Goal: Navigation & Orientation: Understand site structure

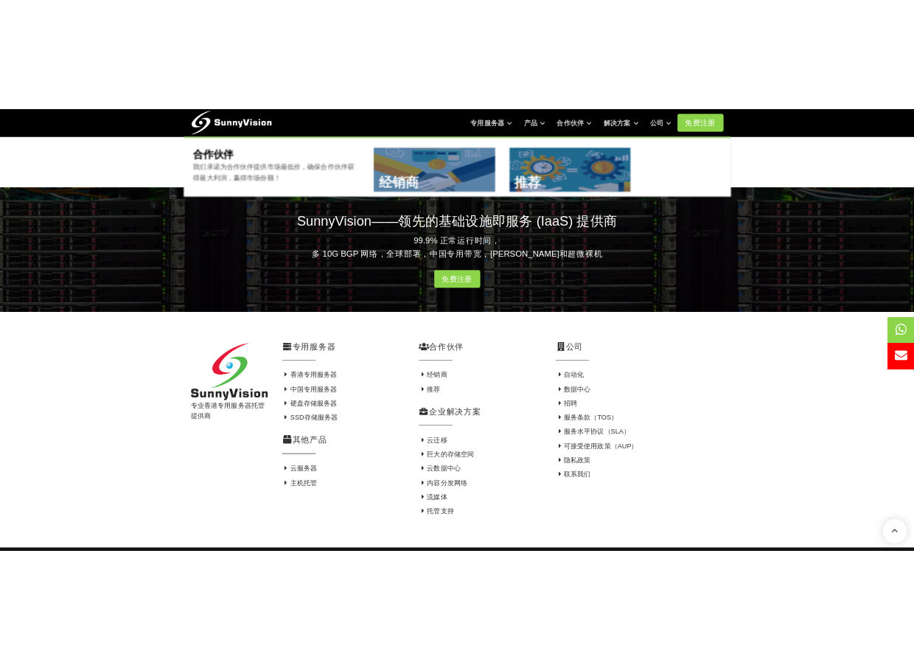
scroll to position [908, 0]
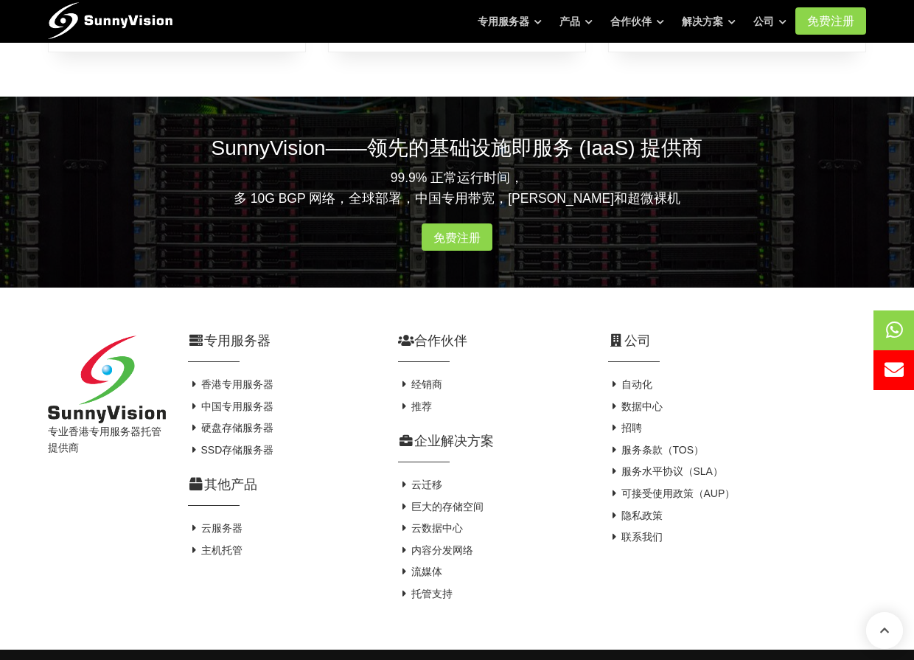
drag, startPoint x: 39, startPoint y: 394, endPoint x: 63, endPoint y: 397, distance: 23.8
click at [63, 397] on div "专业香港专用服务器托管提供商" at bounding box center [107, 469] width 140 height 269
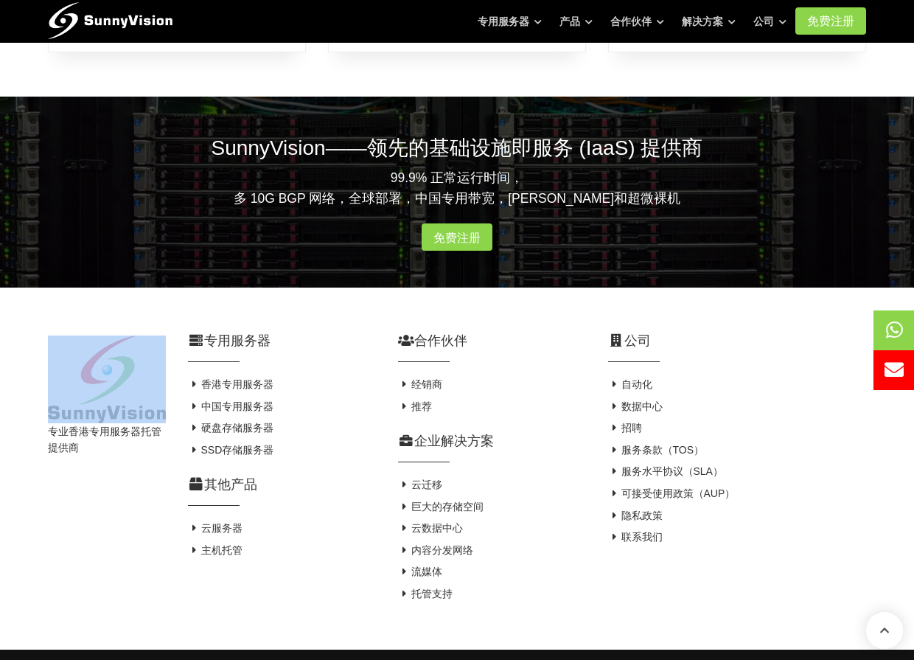
drag, startPoint x: 44, startPoint y: 394, endPoint x: 146, endPoint y: 386, distance: 102.0
click at [146, 386] on div "专业香港专用服务器托管提供商" at bounding box center [107, 469] width 140 height 269
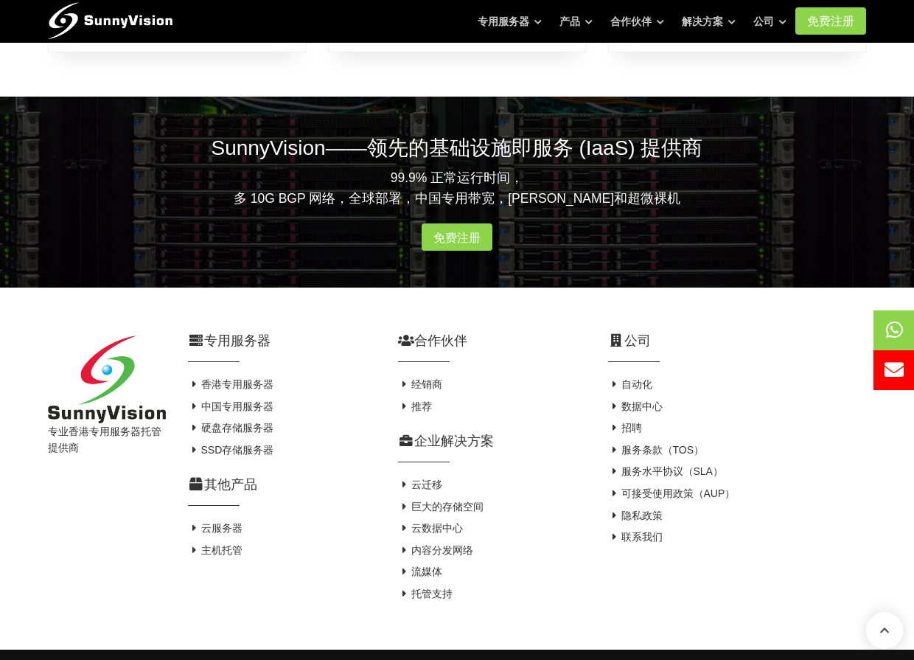
click at [128, 534] on div "专业香港专用服务器托管提供商" at bounding box center [107, 469] width 140 height 269
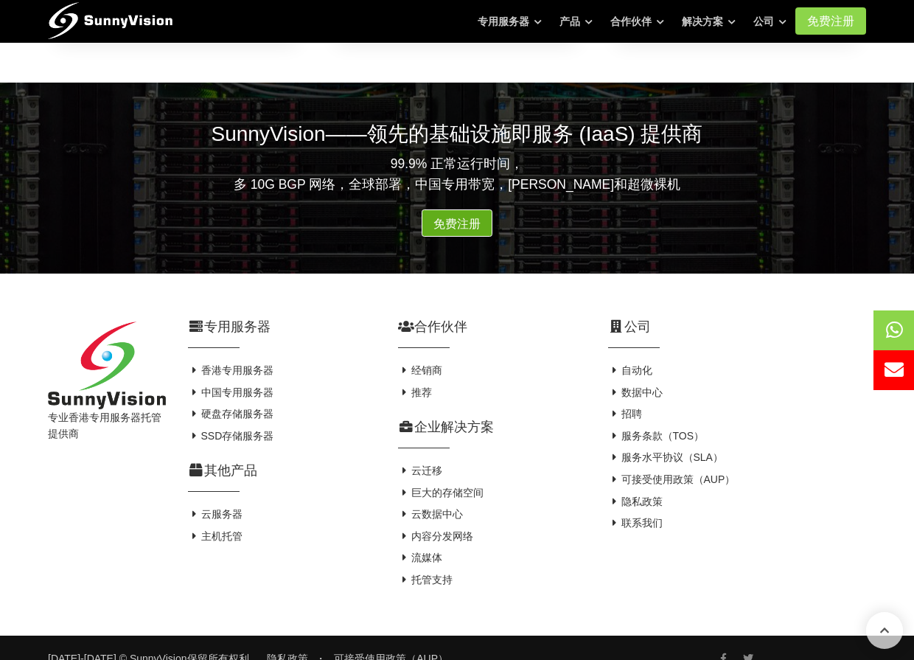
scroll to position [926, 0]
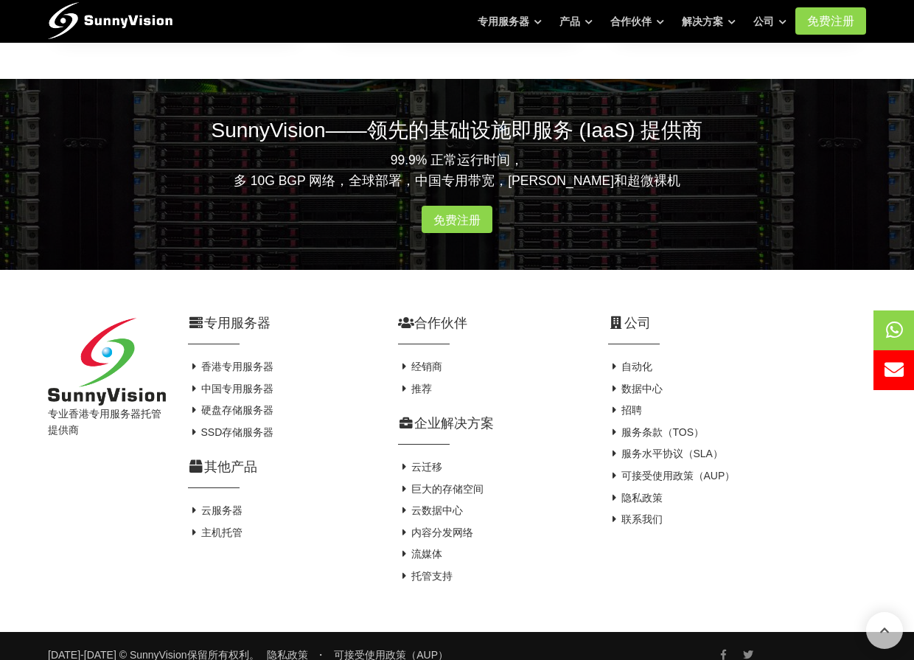
drag, startPoint x: 49, startPoint y: 400, endPoint x: 100, endPoint y: 410, distance: 51.2
click at [100, 410] on div "专业香港专用服务器托管提供商" at bounding box center [107, 452] width 140 height 269
copy font "专业香港专用服务器托管提供商"
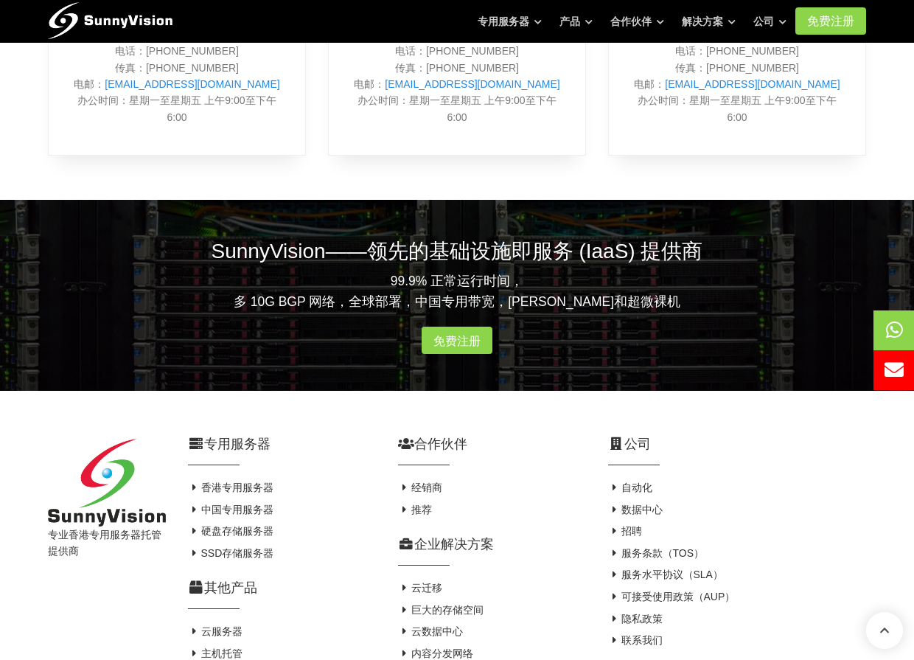
scroll to position [778, 0]
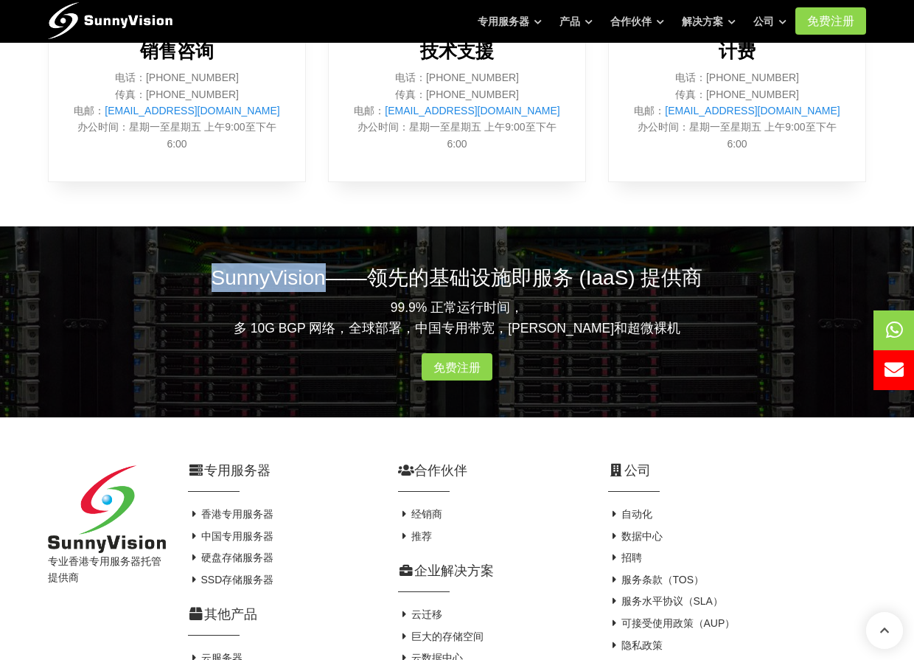
drag, startPoint x: 229, startPoint y: 260, endPoint x: 320, endPoint y: 257, distance: 90.7
click at [320, 266] on font "SunnyVision——领先的基础设施即服务 (IaaS) 提供商" at bounding box center [458, 277] width 492 height 23
copy font "SunnyVision"
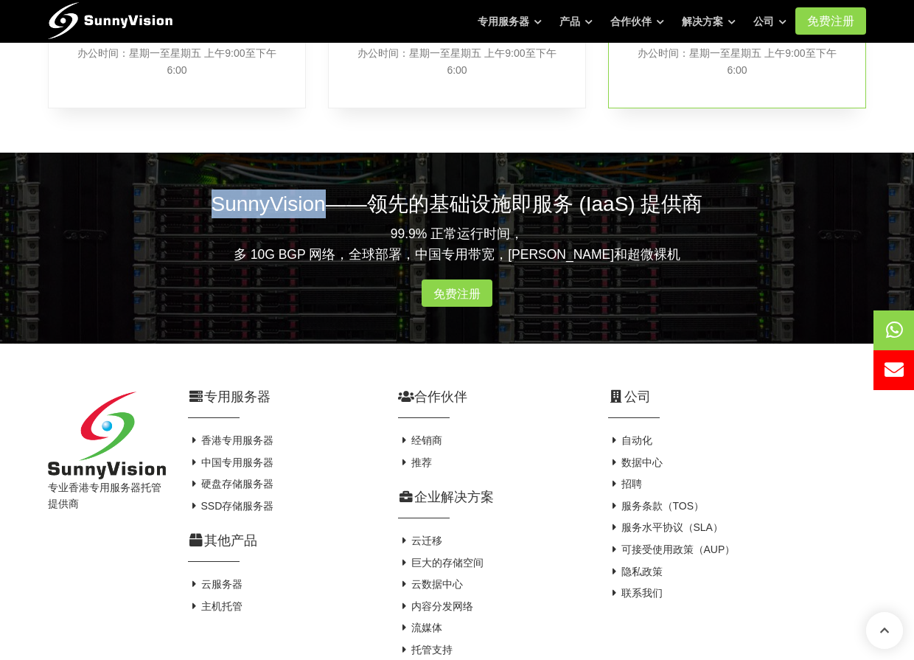
scroll to position [926, 0]
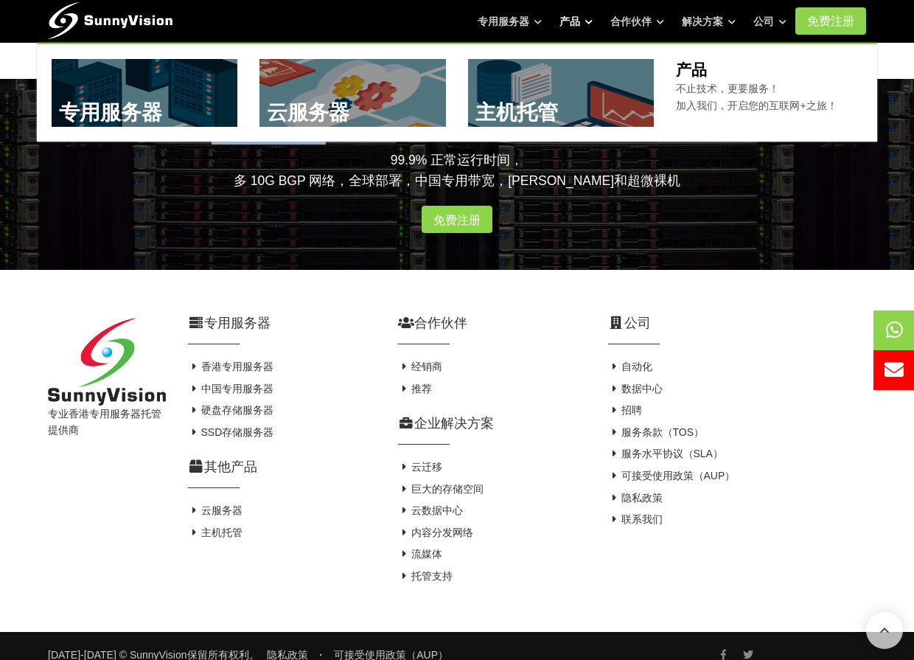
click at [584, 18] on link "产品" at bounding box center [575, 21] width 33 height 27
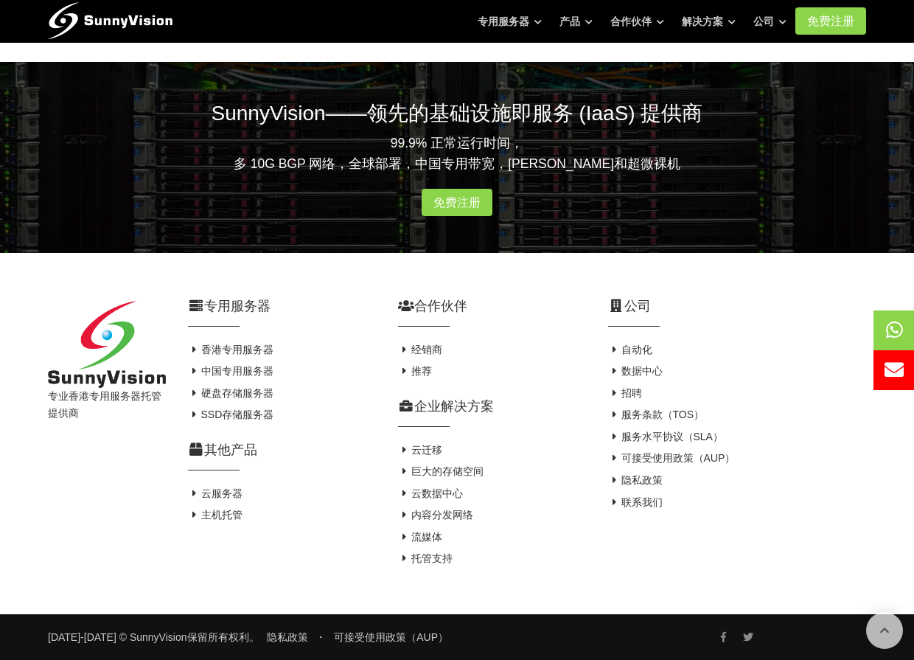
scroll to position [2102, 0]
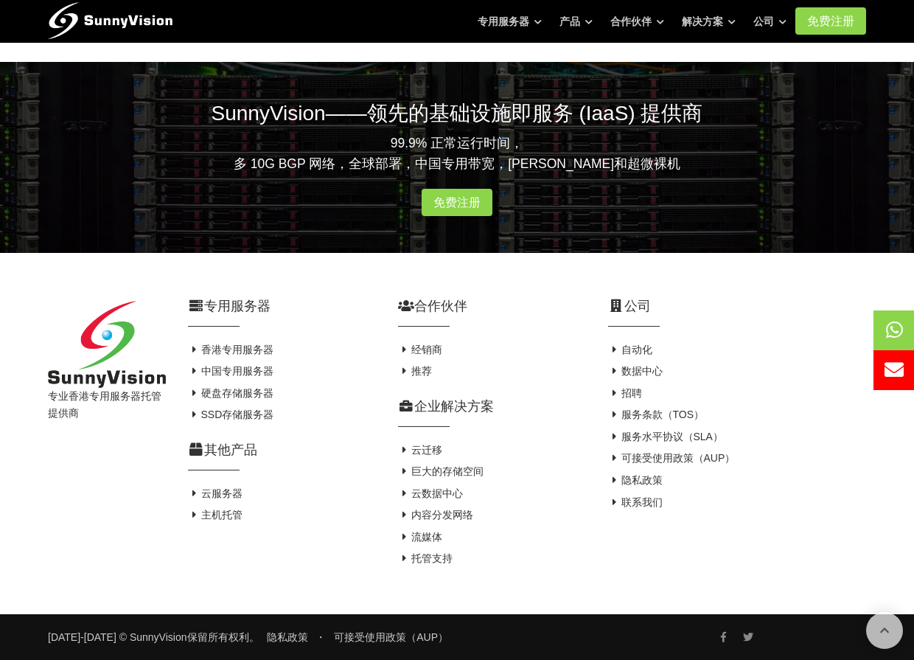
drag, startPoint x: 554, startPoint y: 290, endPoint x: 555, endPoint y: 267, distance: 23.6
click at [556, 290] on div "专业香港专用服务器托管提供商 专用服务器 香港专用服务器 中国专用服务器 硬盘存储服务器 SSD存储服务器 其他产品 云服务器 主机托管" at bounding box center [457, 433] width 914 height 361
click at [691, 349] on h4 "自动化" at bounding box center [737, 350] width 258 height 15
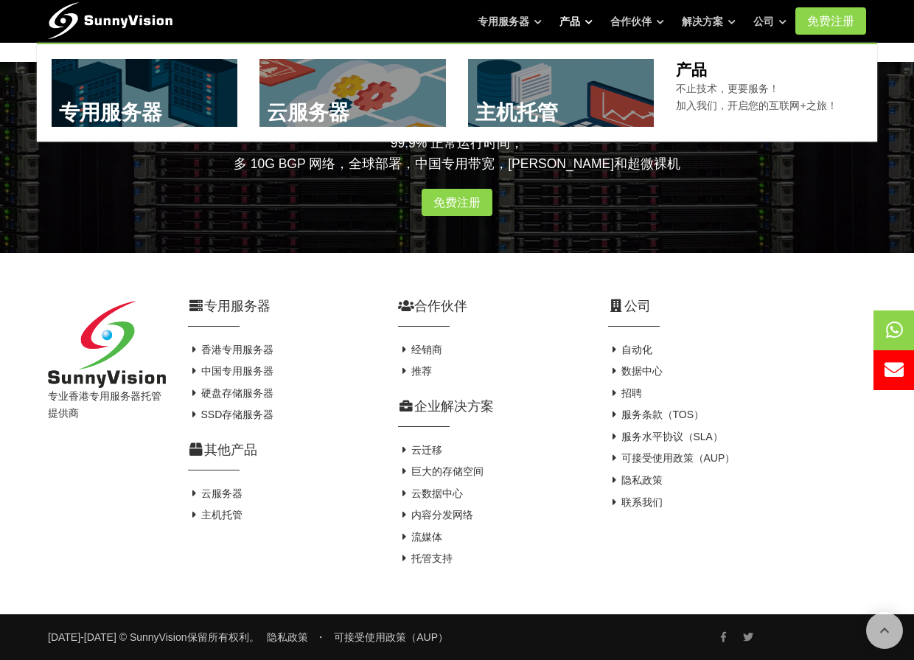
click at [580, 22] on font "产品" at bounding box center [569, 21] width 21 height 12
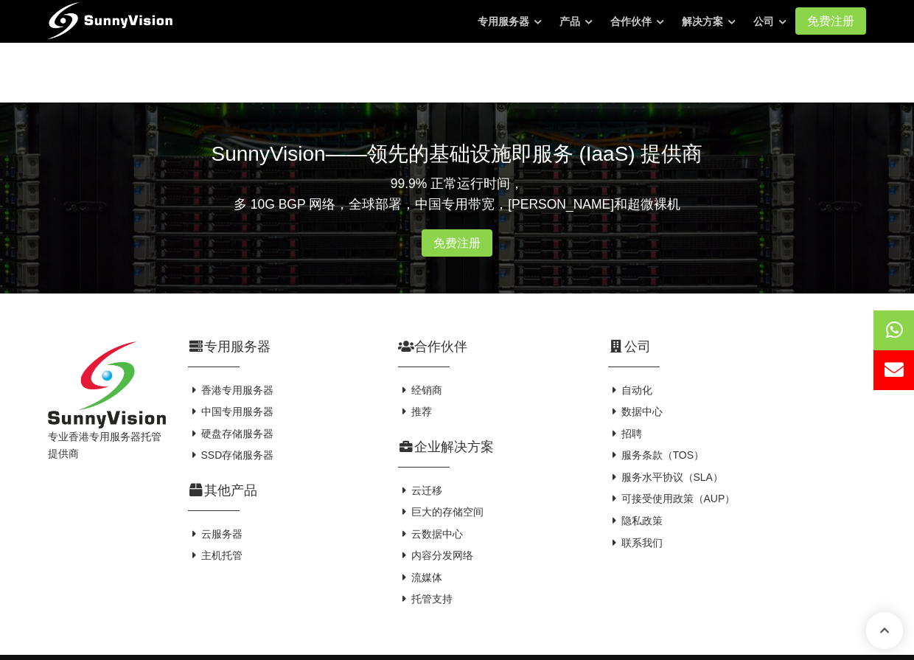
scroll to position [2102, 0]
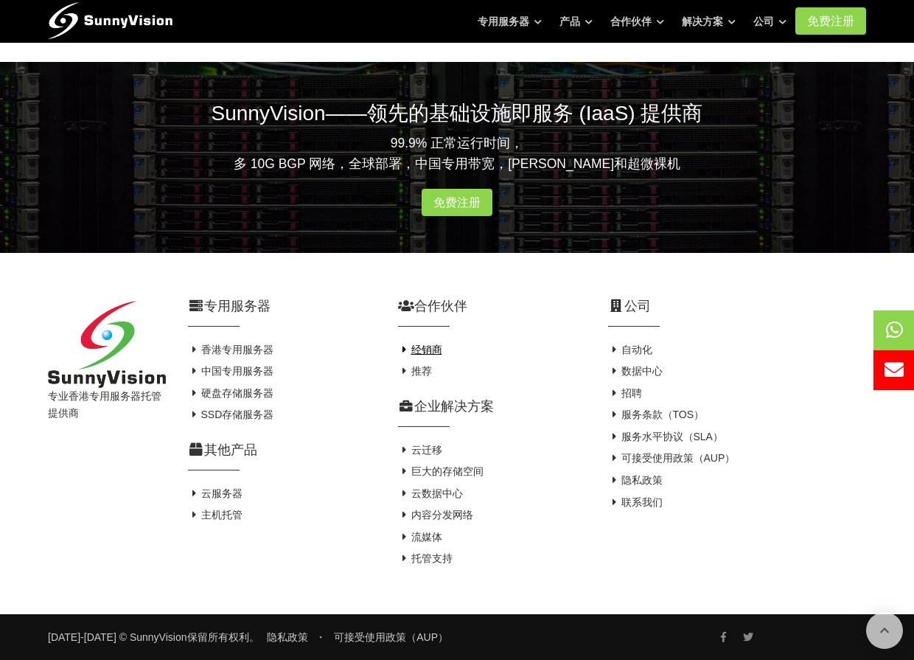
click at [423, 352] on font "经销商" at bounding box center [426, 349] width 31 height 12
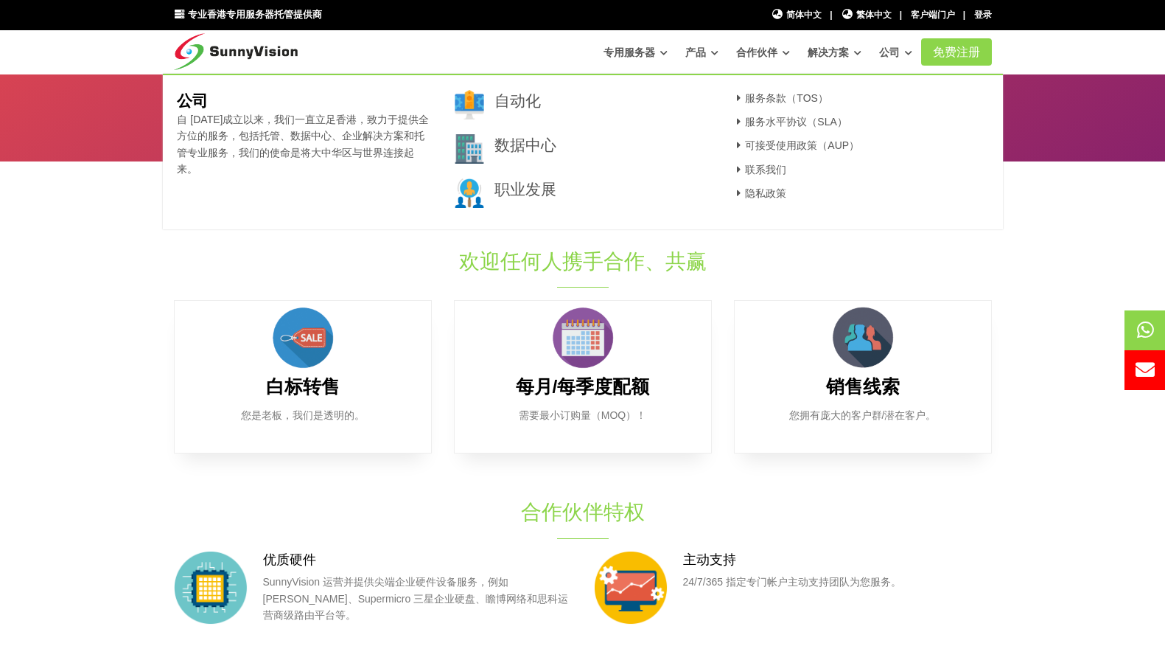
click at [901, 57] on link "公司" at bounding box center [895, 52] width 33 height 27
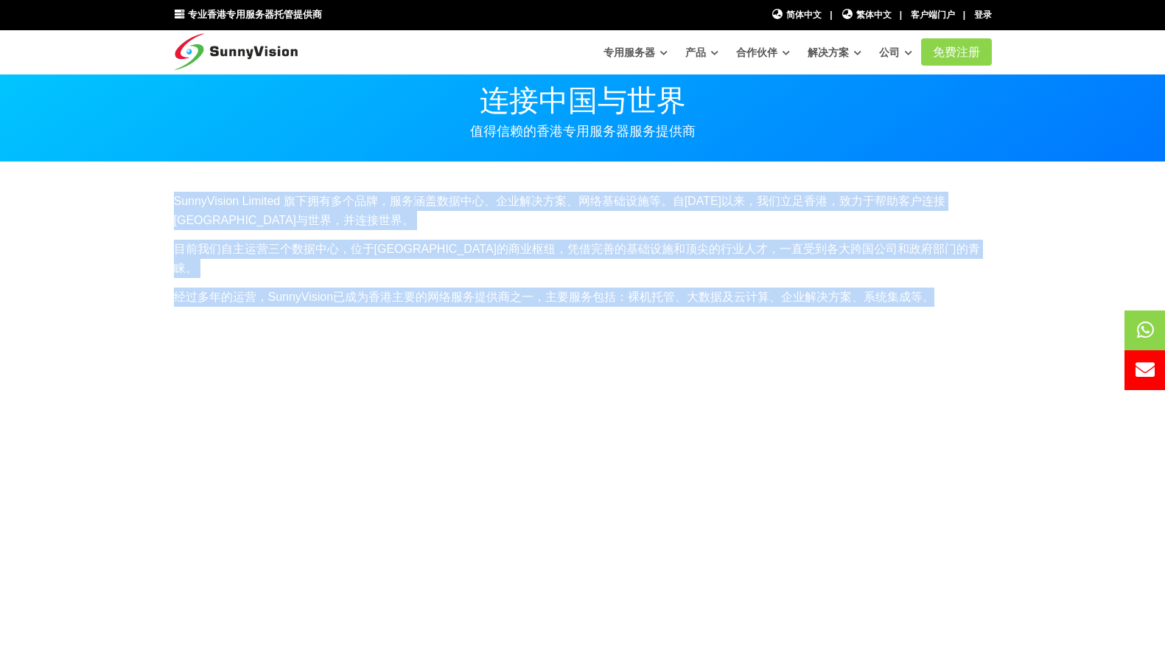
drag, startPoint x: 172, startPoint y: 203, endPoint x: 977, endPoint y: 287, distance: 808.5
click at [977, 287] on div "SunnyVision Limited 旗下拥有多个品牌，服务涵盖数据中心、企业解决方案、网络基础设施等。自[DATE]以来，我们立足香港，致力于帮助客户连接…" at bounding box center [583, 254] width 840 height 125
copy div "SunnyVision Limited 旗下拥有多个品牌，服务涵盖数据中心、企业解决方案、网络基础设施等。自[DATE]以来，我们立足香港，致力于帮助客户连接…"
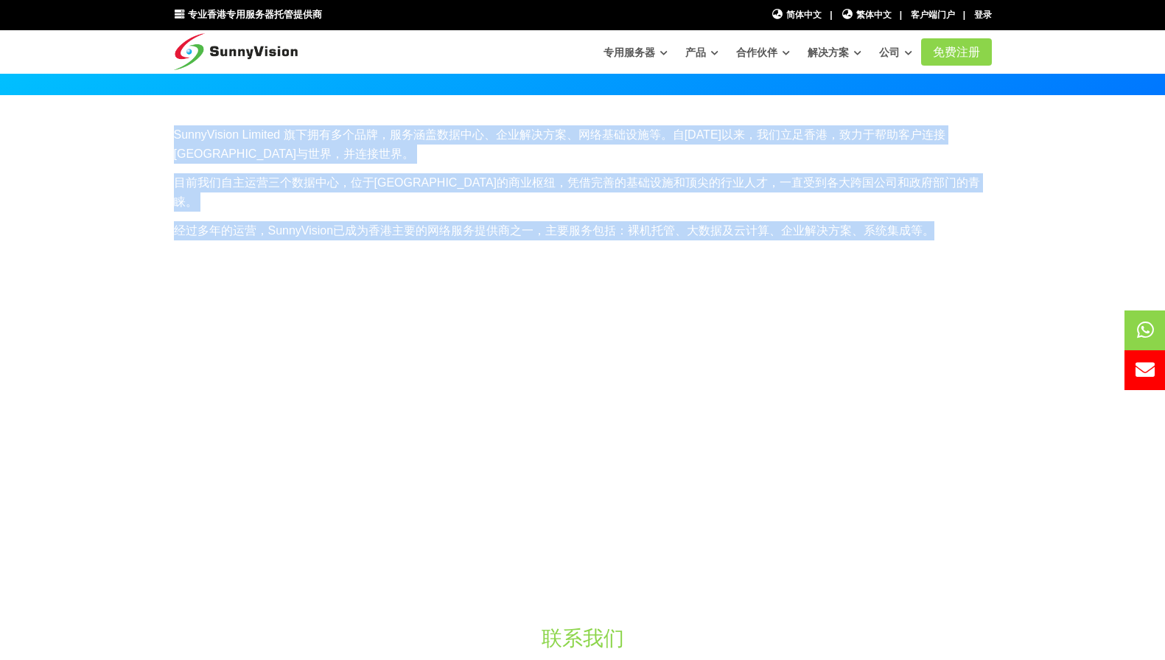
scroll to position [147, 0]
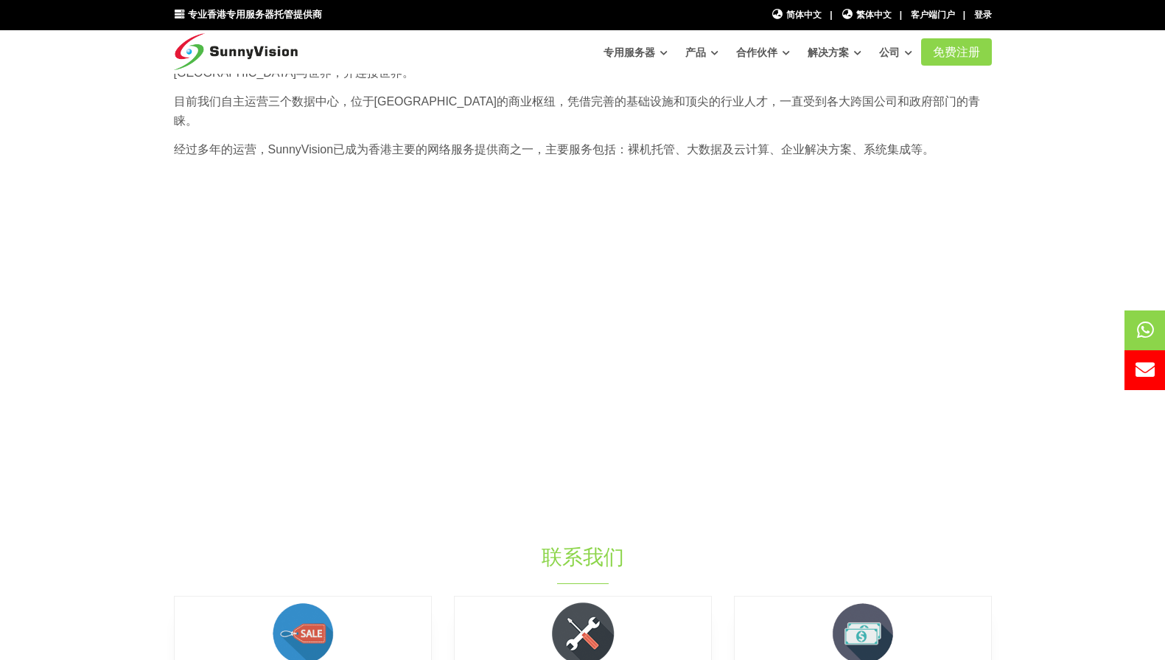
click at [82, 315] on section "SunnyVision Limited 旗下拥有多个品牌，服务涵盖数据中心、企业解决方案、网络基础设施等。自[DATE]以来，我们立足香港，致力于帮助客户连接…" at bounding box center [582, 436] width 1165 height 843
